Goal: Information Seeking & Learning: Check status

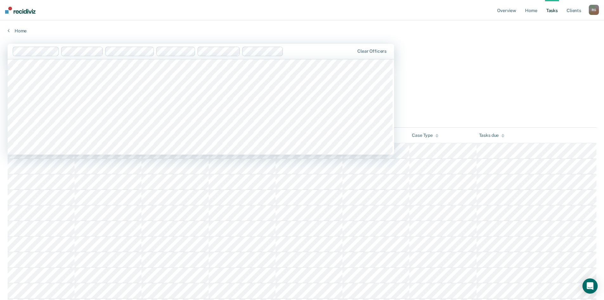
scroll to position [349, 0]
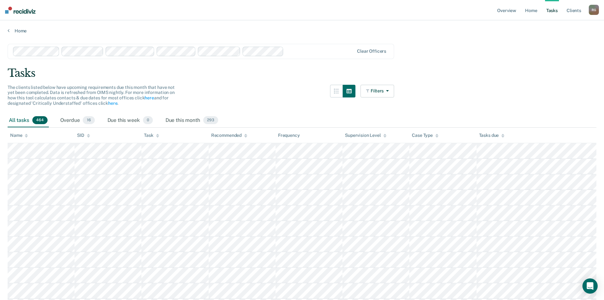
drag, startPoint x: 497, startPoint y: 100, endPoint x: 480, endPoint y: 109, distance: 19.2
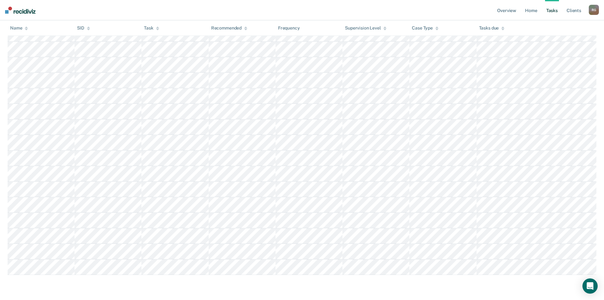
scroll to position [879, 0]
